Goal: Transaction & Acquisition: Purchase product/service

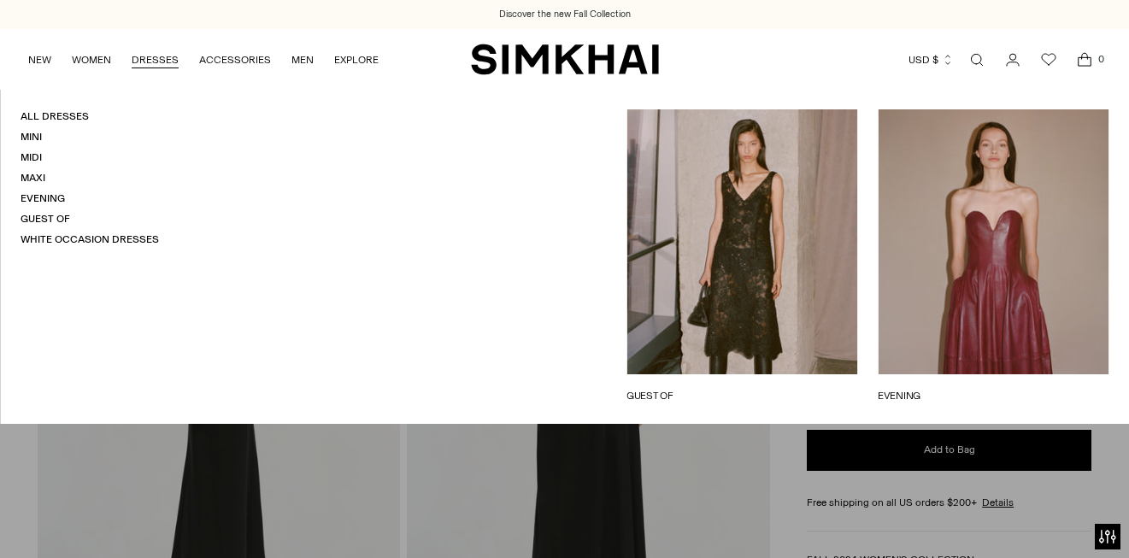
click at [156, 57] on link "DRESSES" at bounding box center [155, 60] width 47 height 38
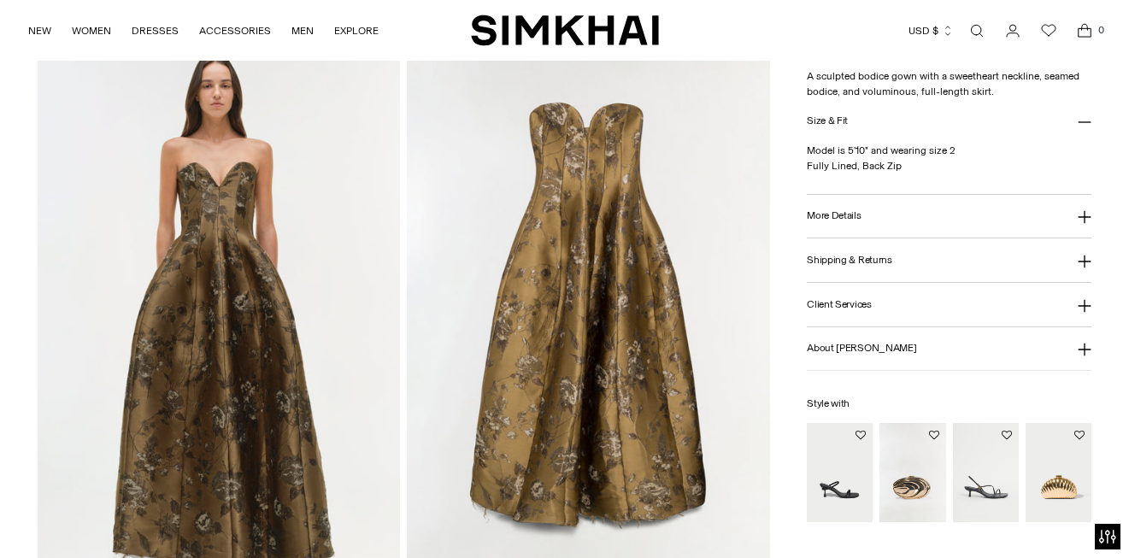
scroll to position [1184, 0]
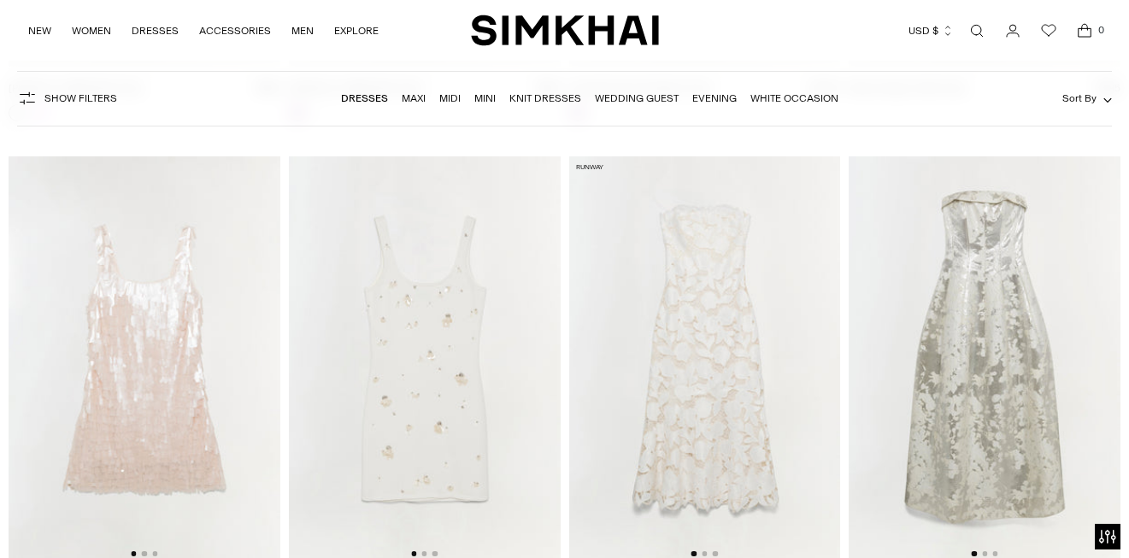
scroll to position [13489, 0]
click at [983, 308] on img at bounding box center [984, 361] width 272 height 408
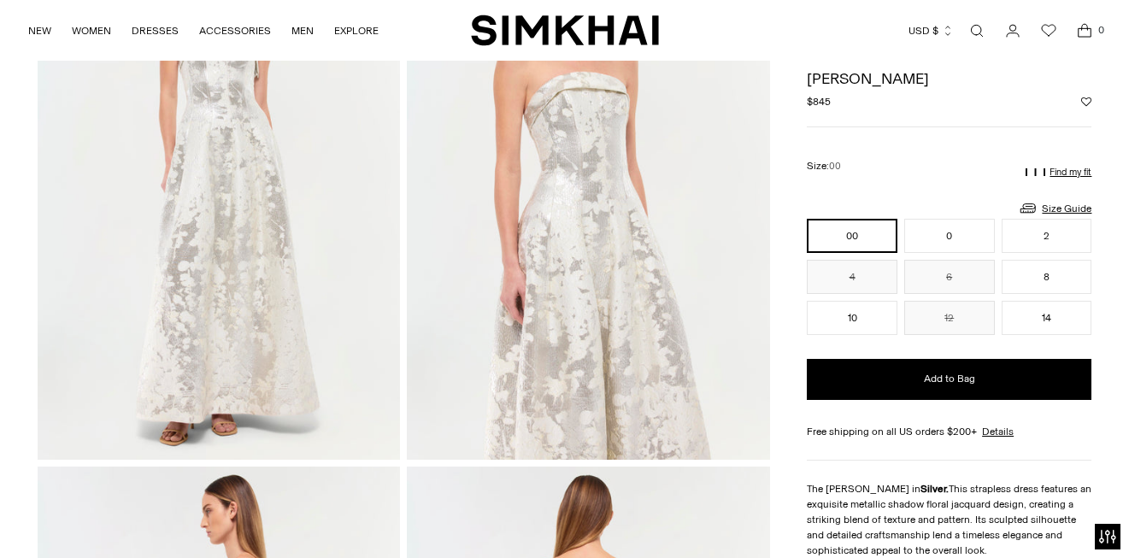
scroll to position [208, 0]
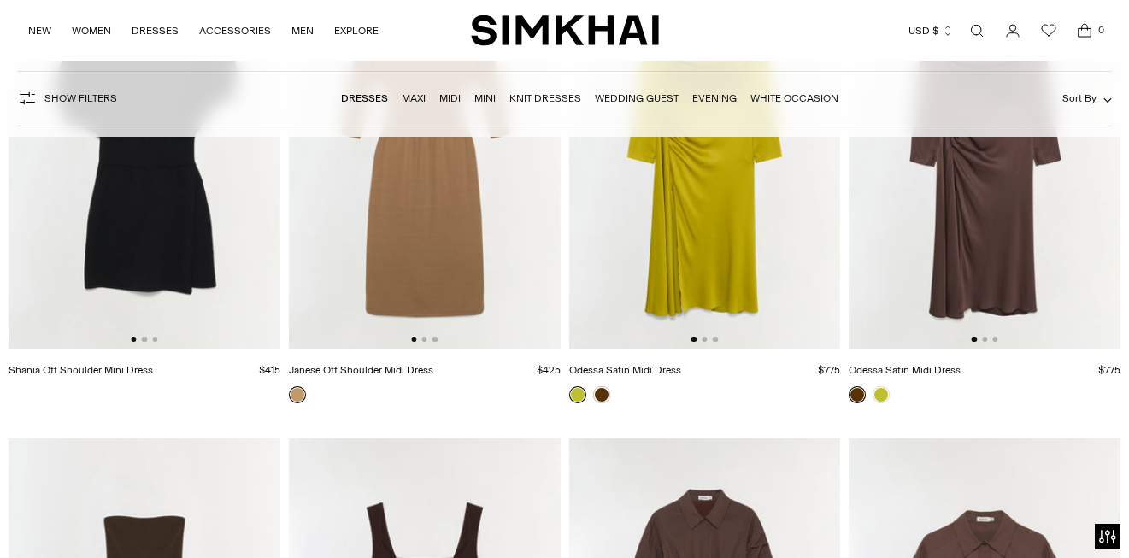
scroll to position [3859, 0]
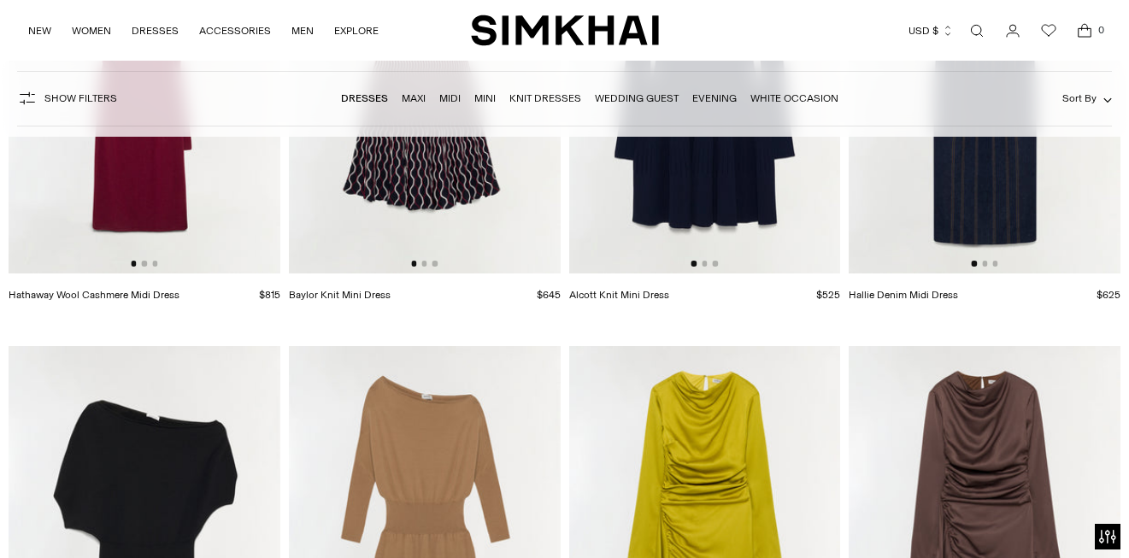
click at [560, 97] on link "Knit Dresses" at bounding box center [545, 98] width 72 height 12
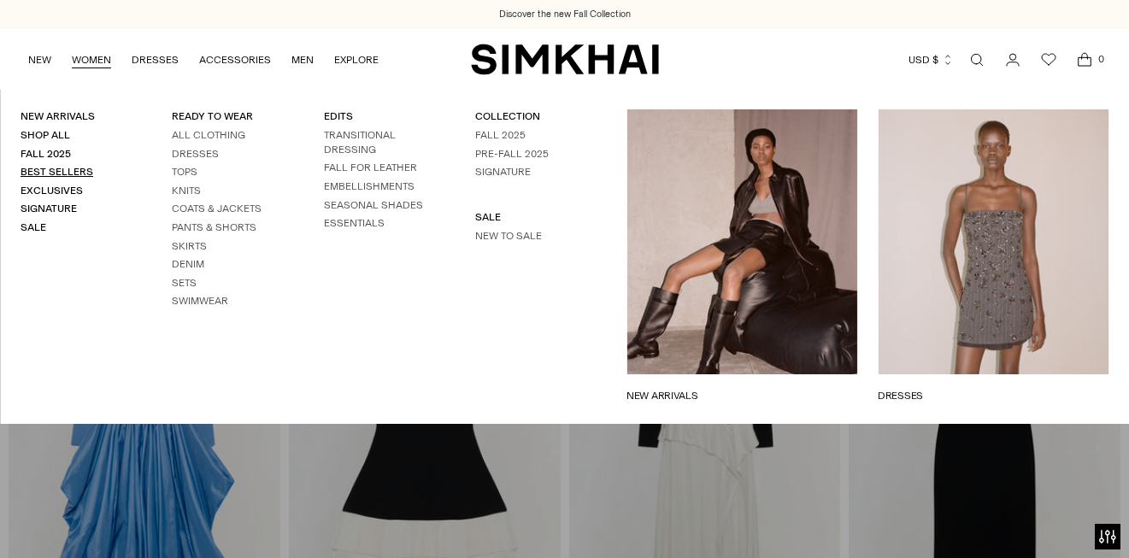
click at [85, 172] on link "Best Sellers" at bounding box center [57, 172] width 73 height 12
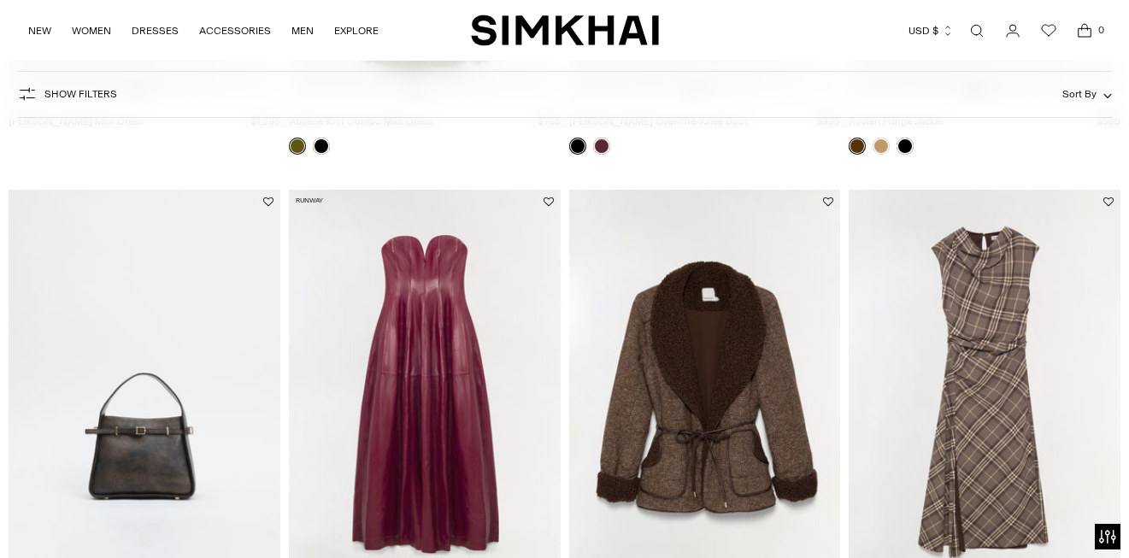
scroll to position [530, 0]
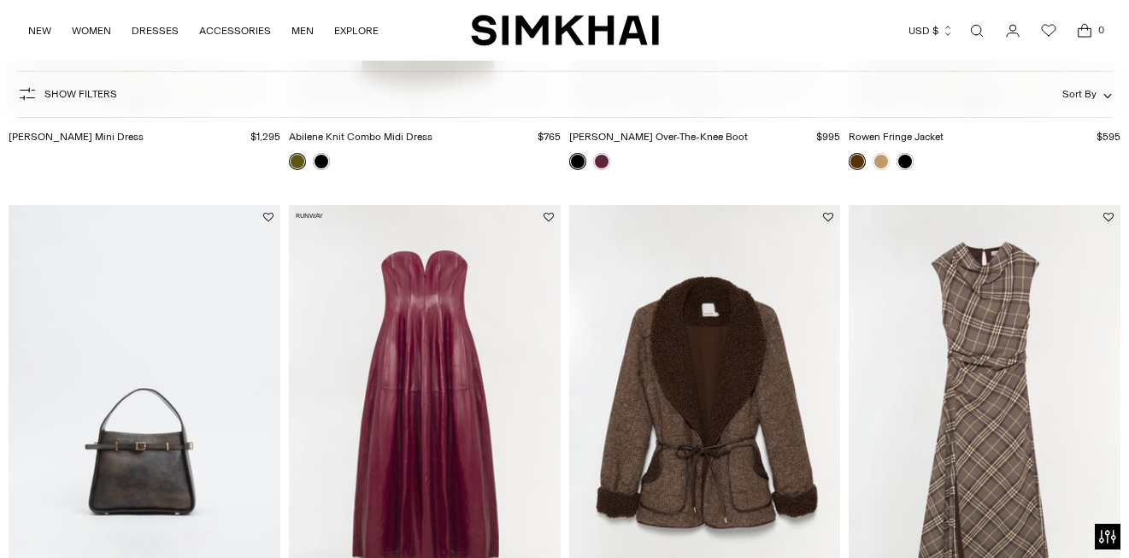
click at [712, 400] on img at bounding box center [705, 409] width 272 height 408
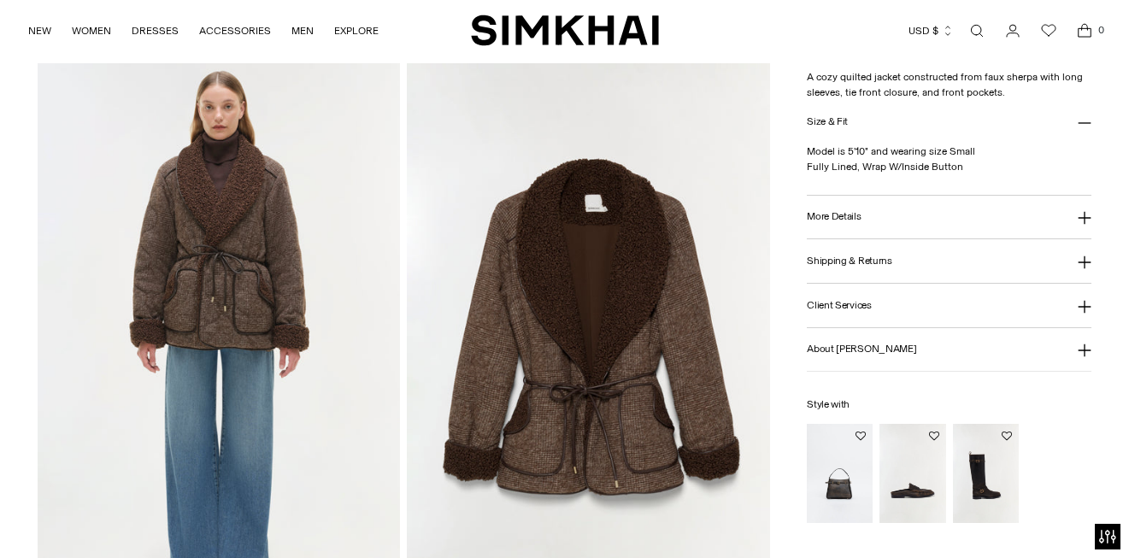
scroll to position [1166, 0]
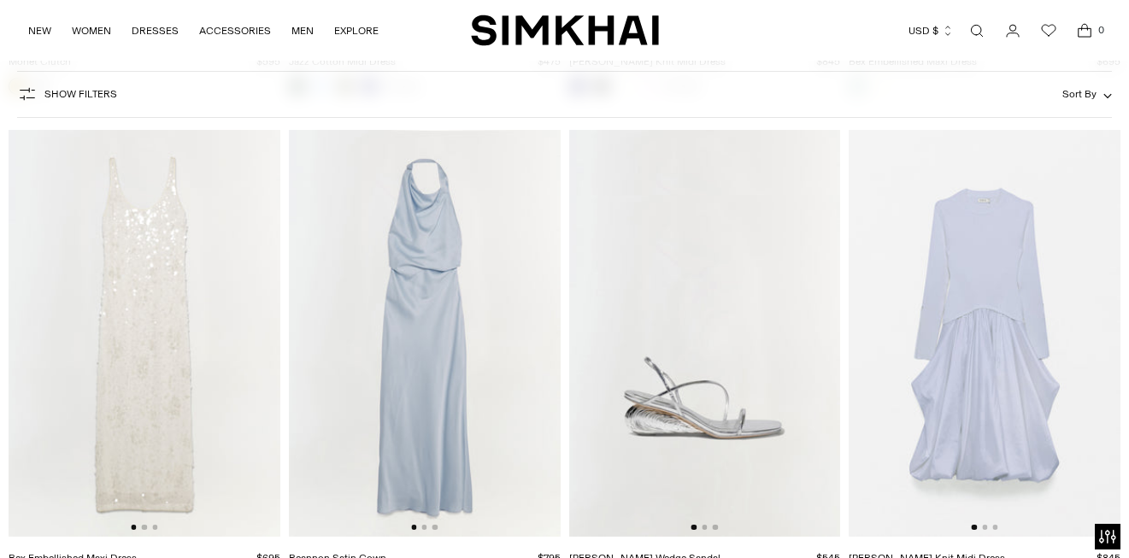
scroll to position [9550, 0]
